Goal: Entertainment & Leisure: Browse casually

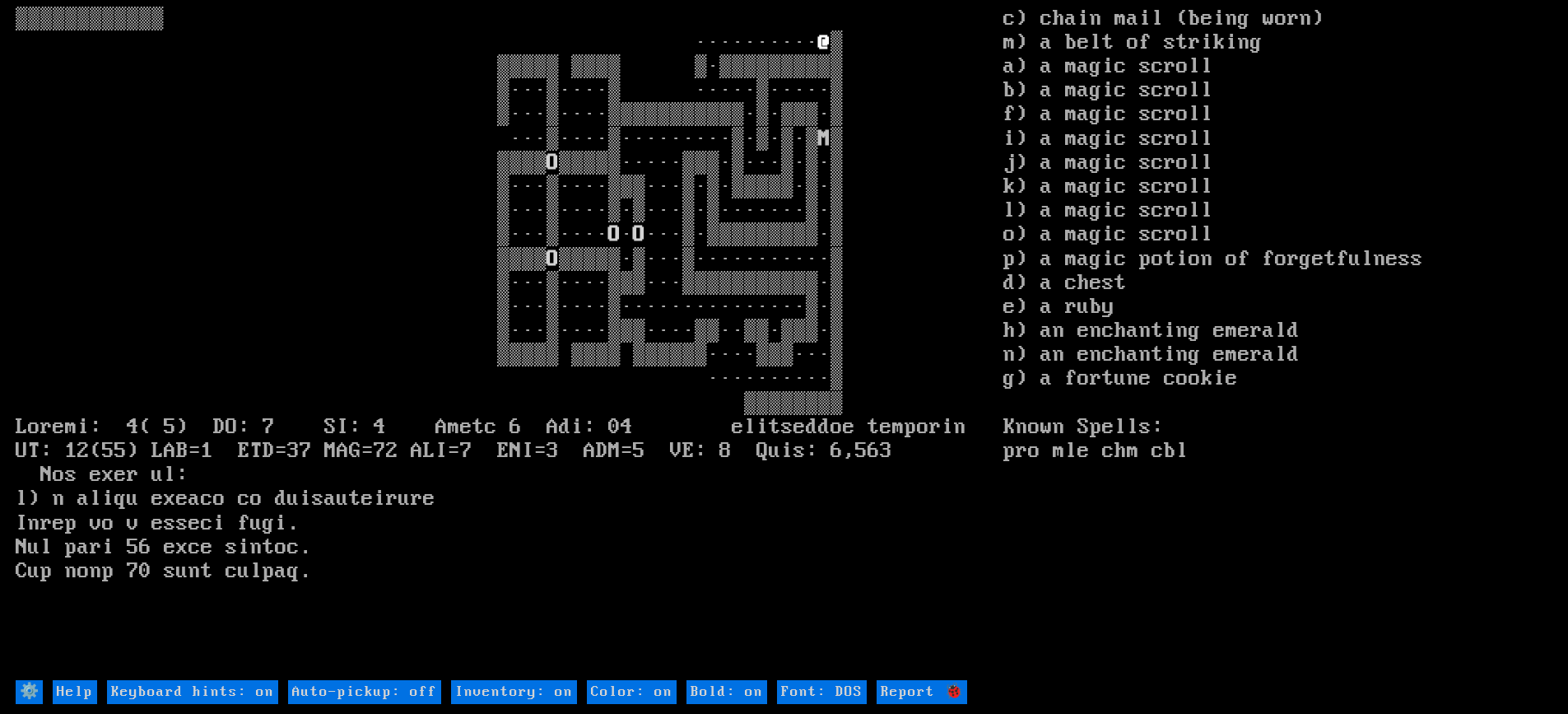
click at [776, 528] on larn "▒▒▒▒▒▒▒▒▒▒▒▒ ·········· @ ▒ ▒▒▒▒▒ ▒▒▒▒ ▒·▒▒▒▒▒▒▒▒▒▒ ▒···▒····▒ ·····▒·····▒ ▒··…" at bounding box center [509, 343] width 988 height 671
